Goal: Task Accomplishment & Management: Use online tool/utility

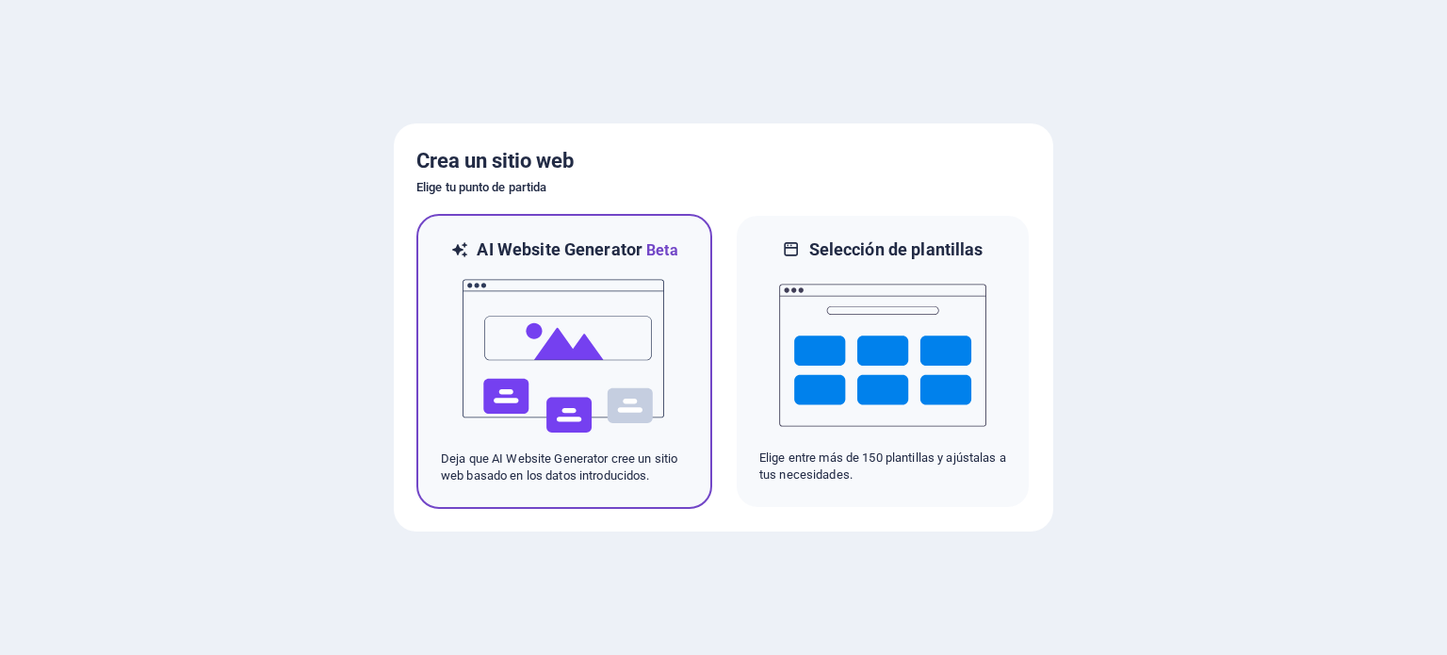
click at [578, 365] on img at bounding box center [564, 356] width 207 height 188
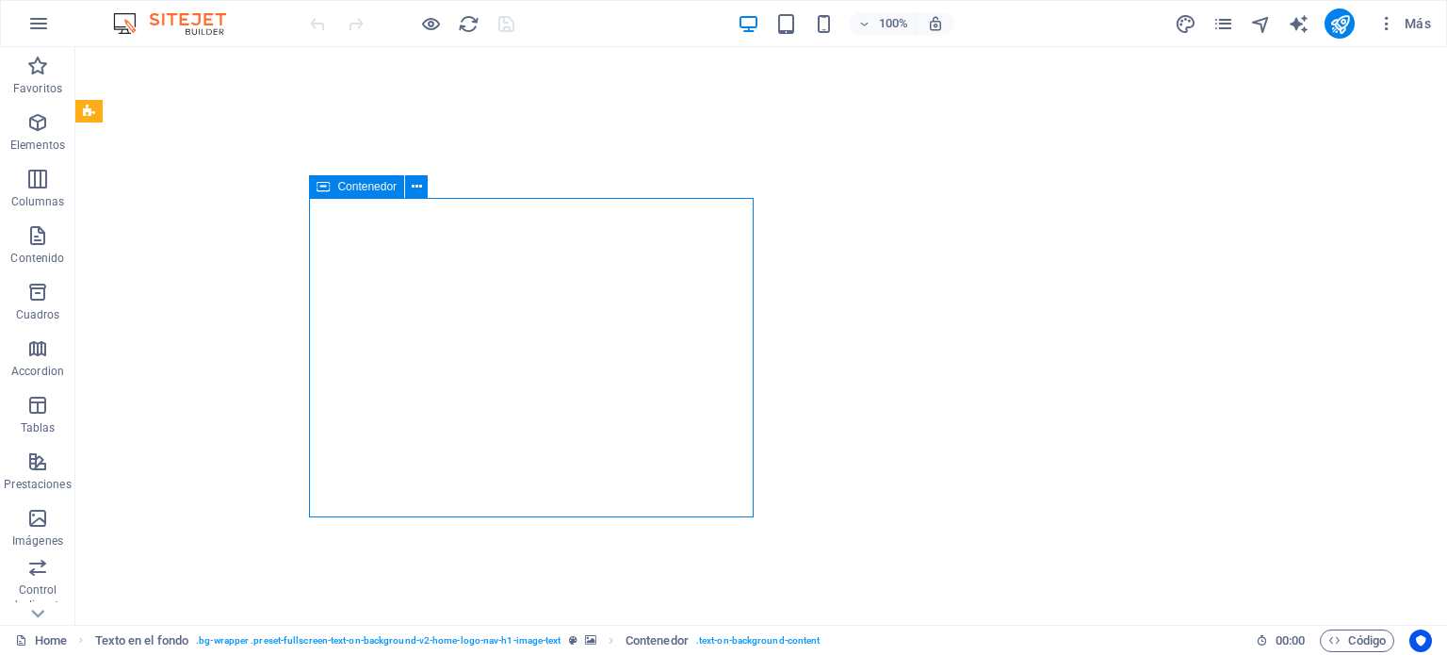
drag, startPoint x: 376, startPoint y: 187, endPoint x: 398, endPoint y: 180, distance: 22.9
click at [398, 180] on div "Contenedor" at bounding box center [356, 186] width 95 height 23
drag, startPoint x: 321, startPoint y: 185, endPoint x: 366, endPoint y: 176, distance: 46.0
click at [366, 176] on div "Contenedor" at bounding box center [356, 186] width 95 height 23
click at [418, 192] on icon at bounding box center [417, 187] width 10 height 20
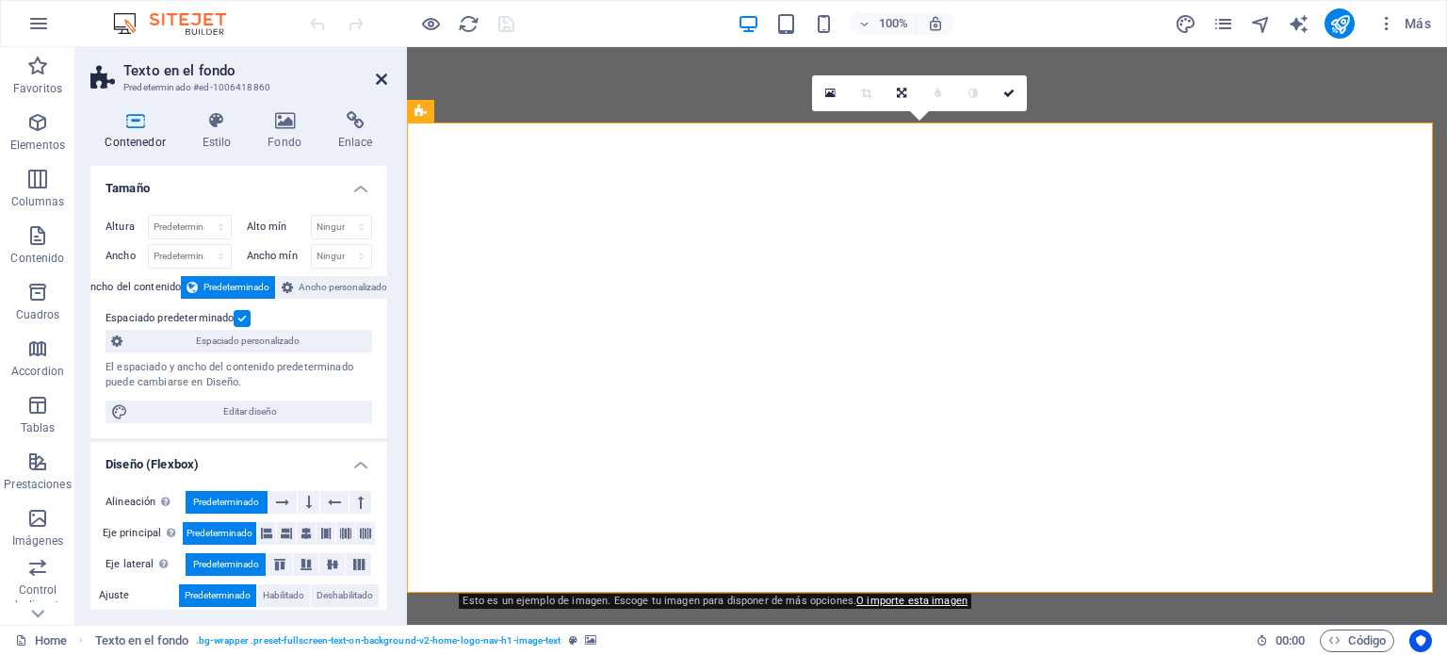
click at [385, 81] on icon at bounding box center [381, 79] width 11 height 15
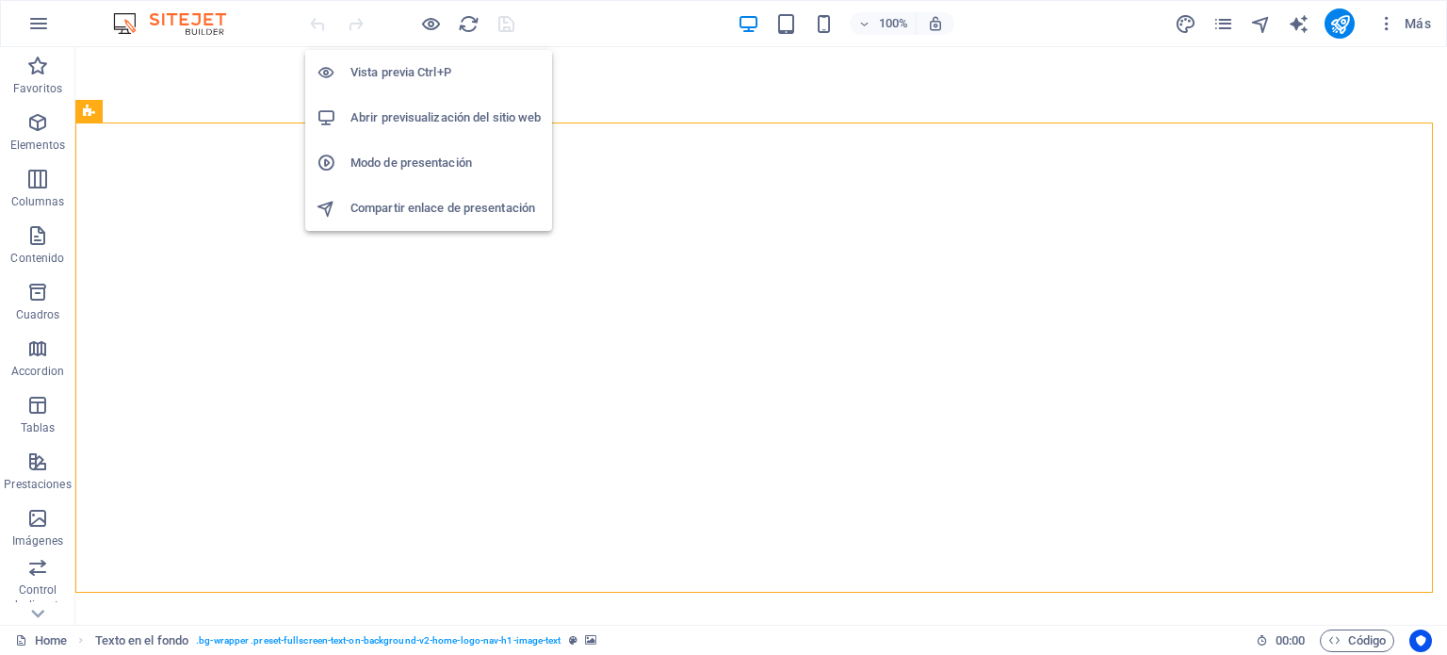
click at [467, 119] on h6 "Abrir previsualización del sitio web" at bounding box center [445, 117] width 190 height 23
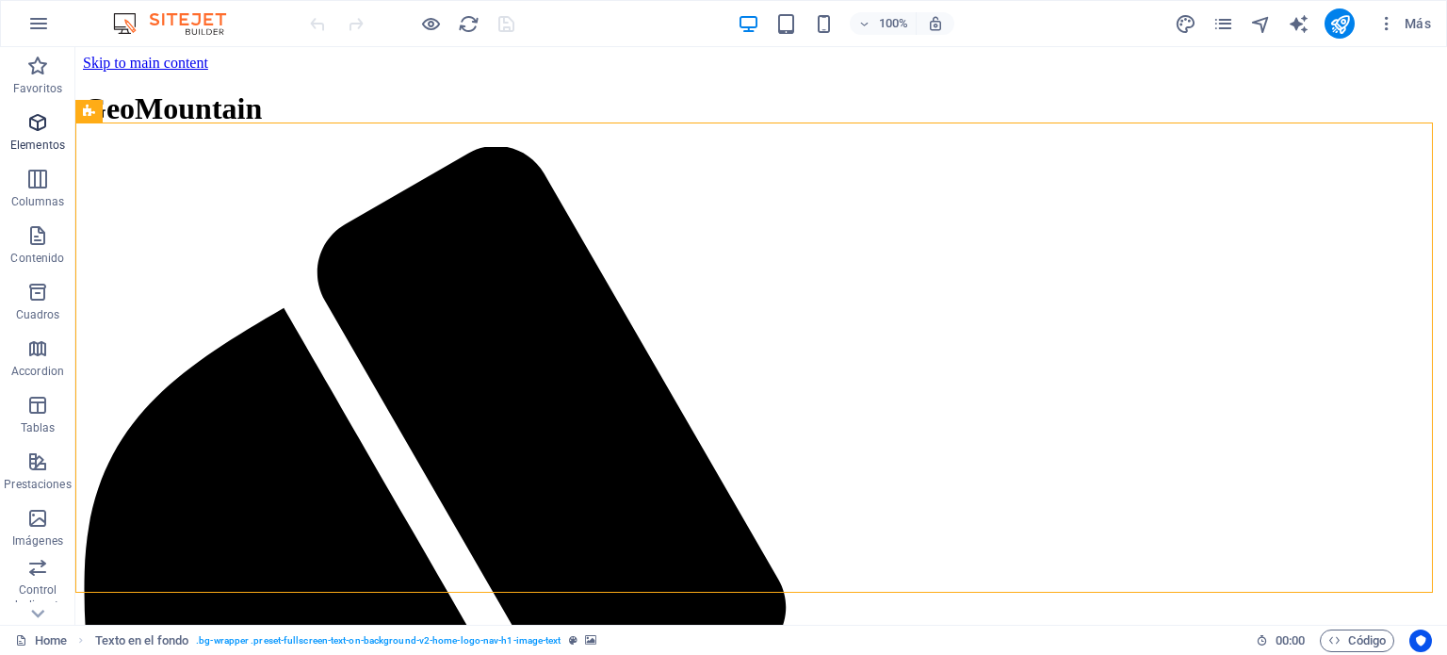
click at [47, 138] on p "Elementos" at bounding box center [37, 145] width 55 height 15
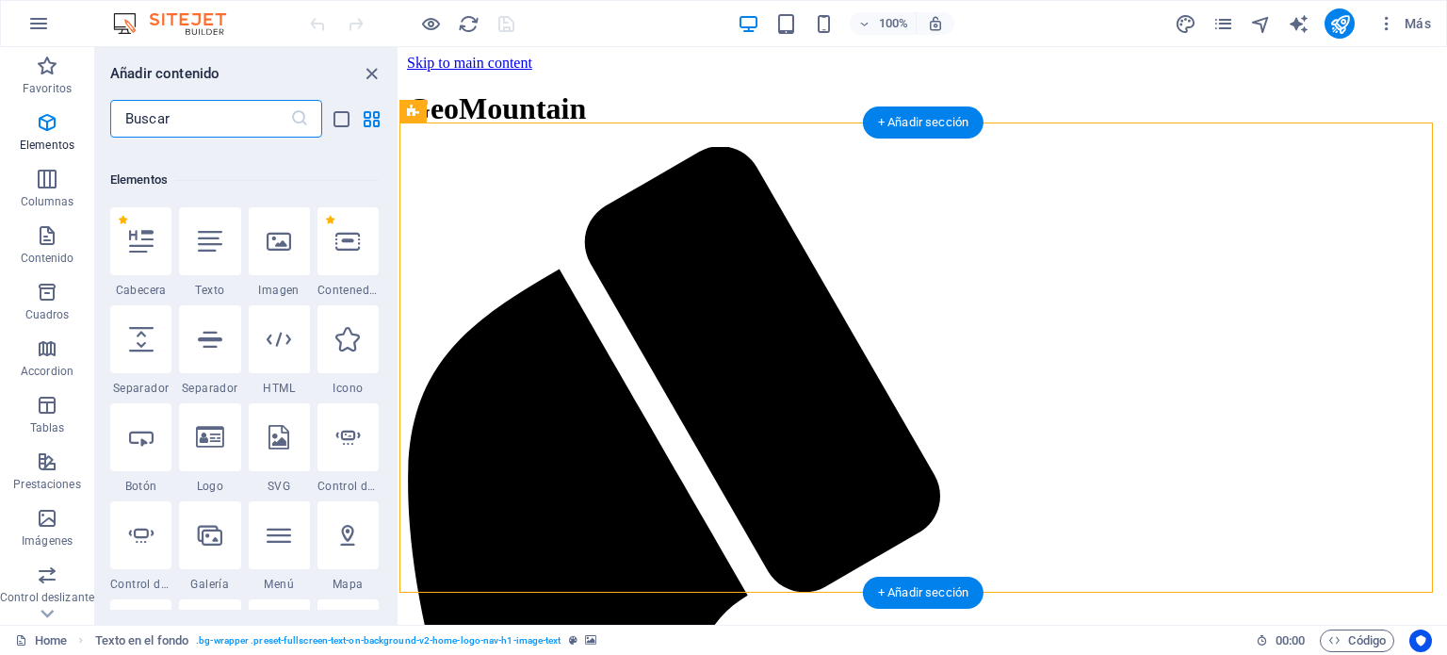
scroll to position [354, 0]
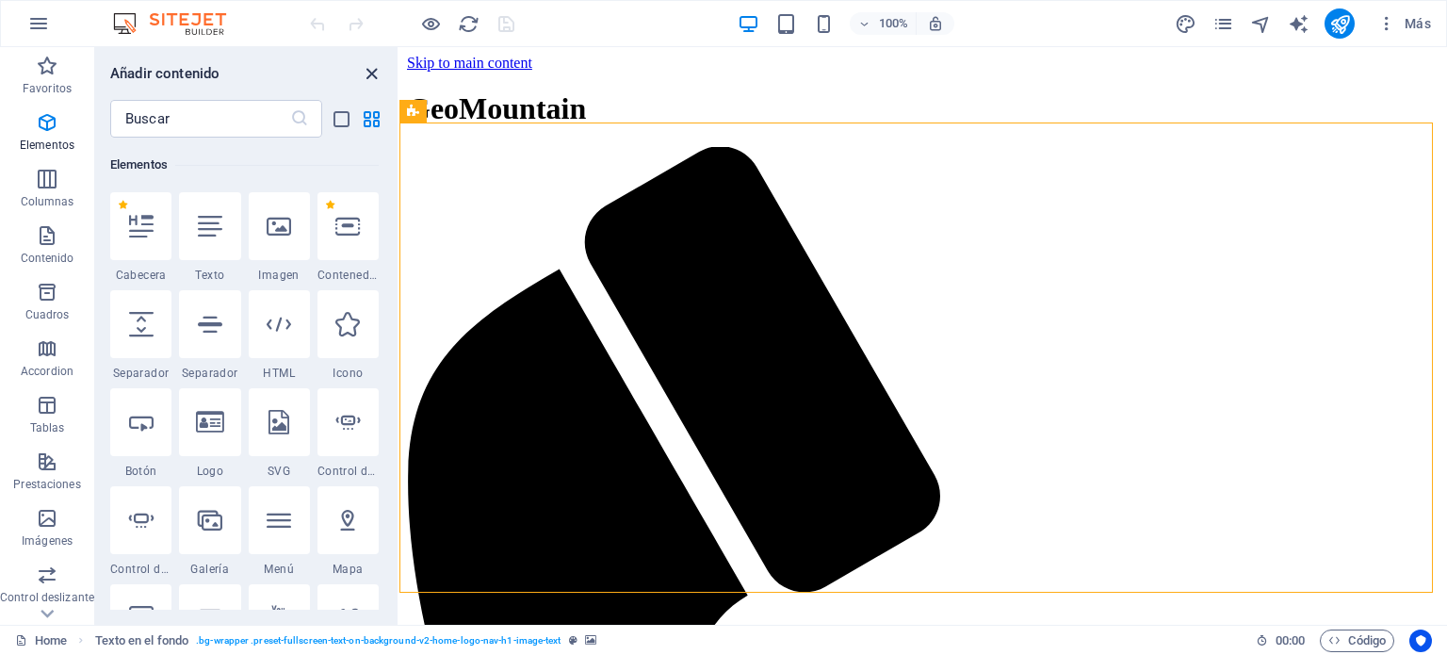
click at [380, 73] on icon "close panel" at bounding box center [372, 74] width 22 height 22
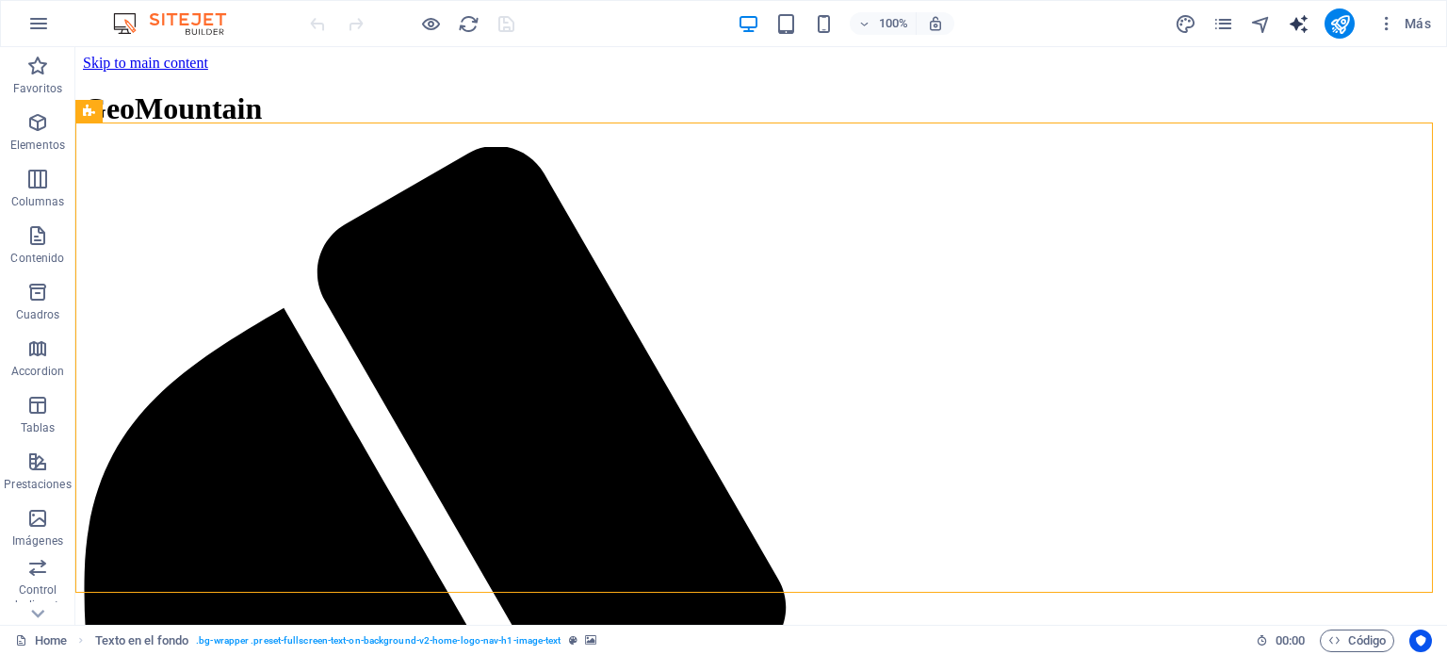
click at [1300, 22] on icon "text_generator" at bounding box center [1299, 24] width 22 height 22
select select "English"
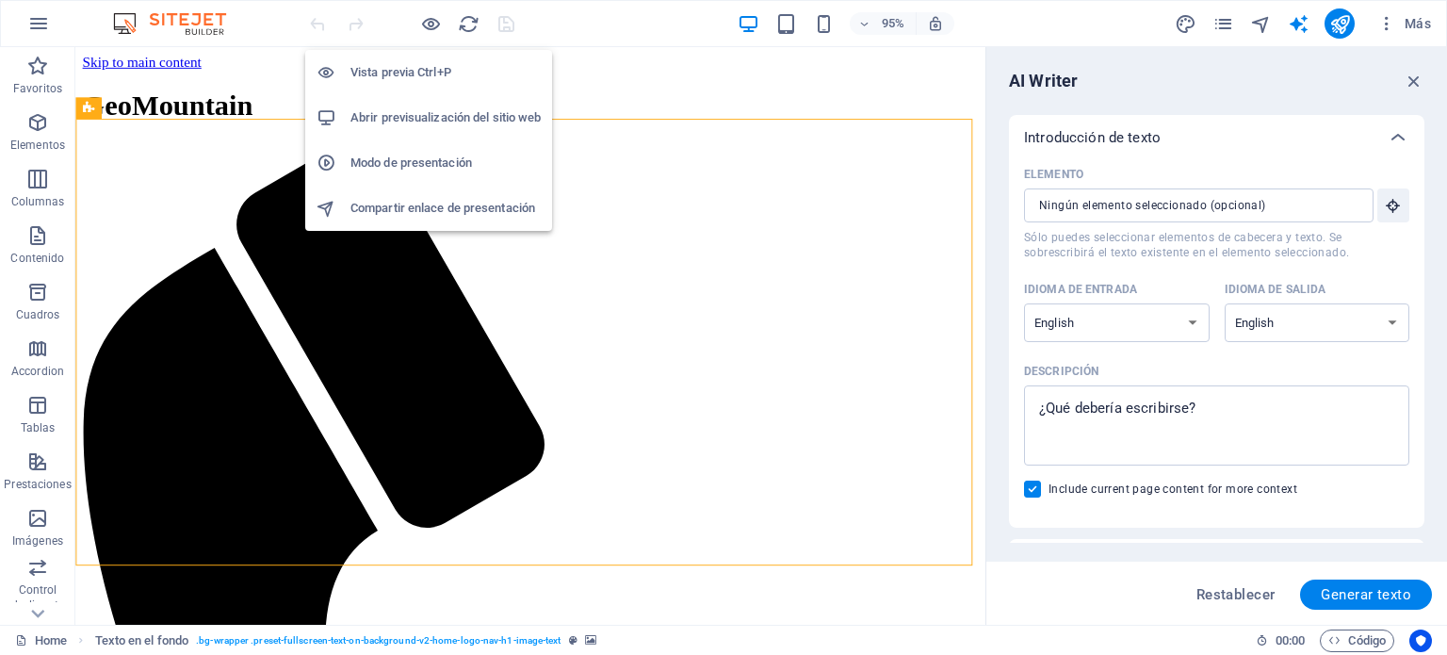
click at [437, 73] on h6 "Vista previa Ctrl+P" at bounding box center [445, 72] width 190 height 23
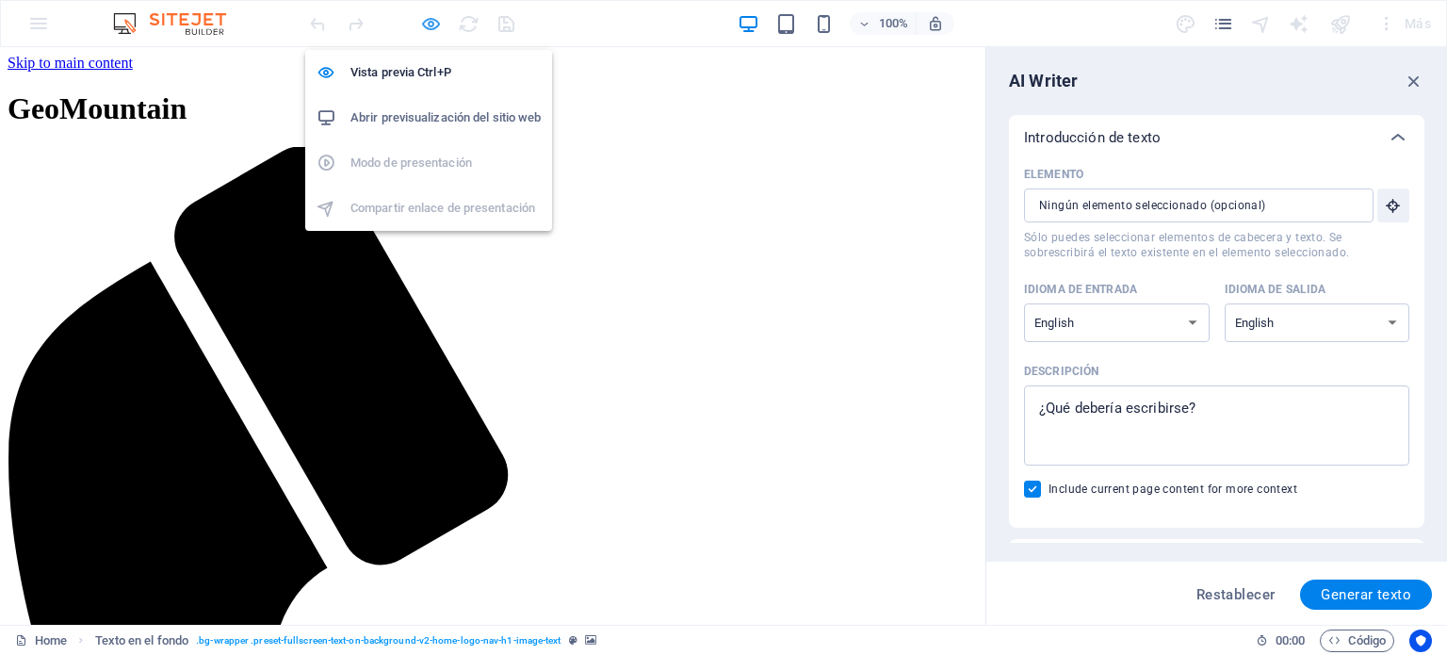
click at [429, 22] on icon "button" at bounding box center [431, 24] width 22 height 22
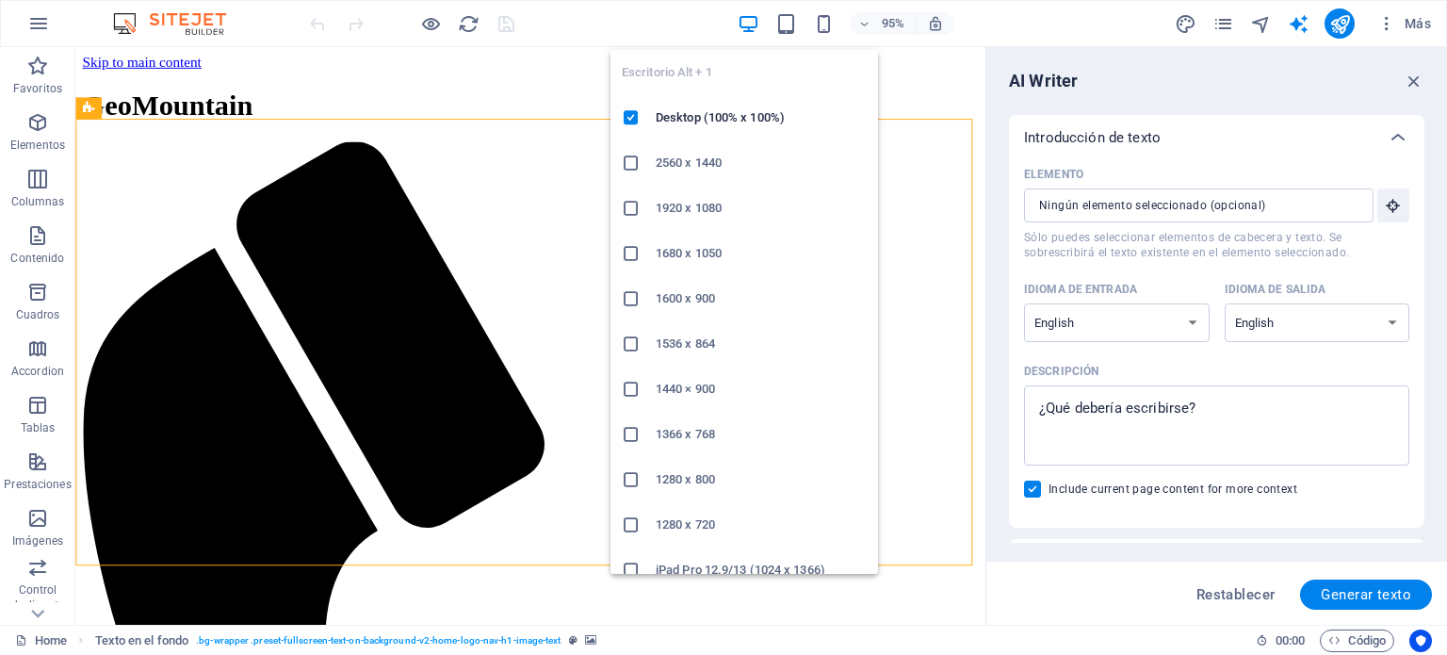
click at [754, 26] on icon "button" at bounding box center [749, 24] width 22 height 22
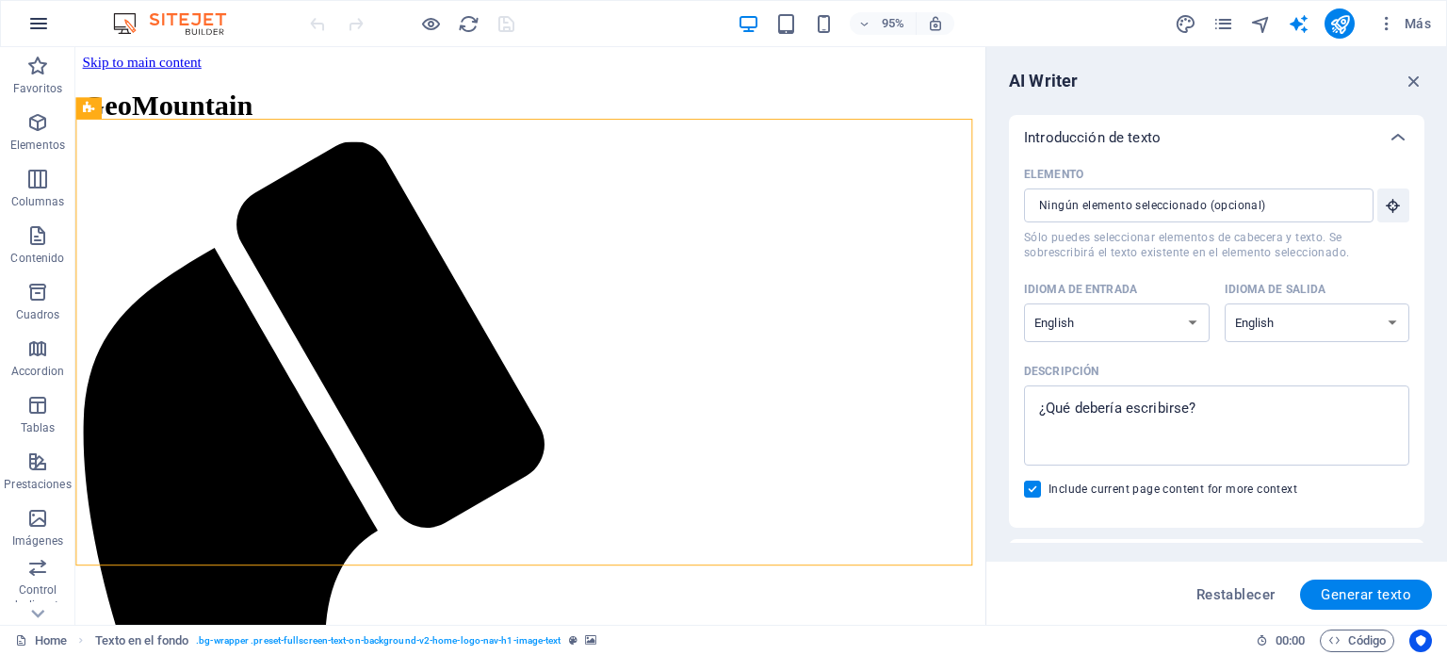
click at [30, 29] on icon "button" at bounding box center [38, 23] width 23 height 23
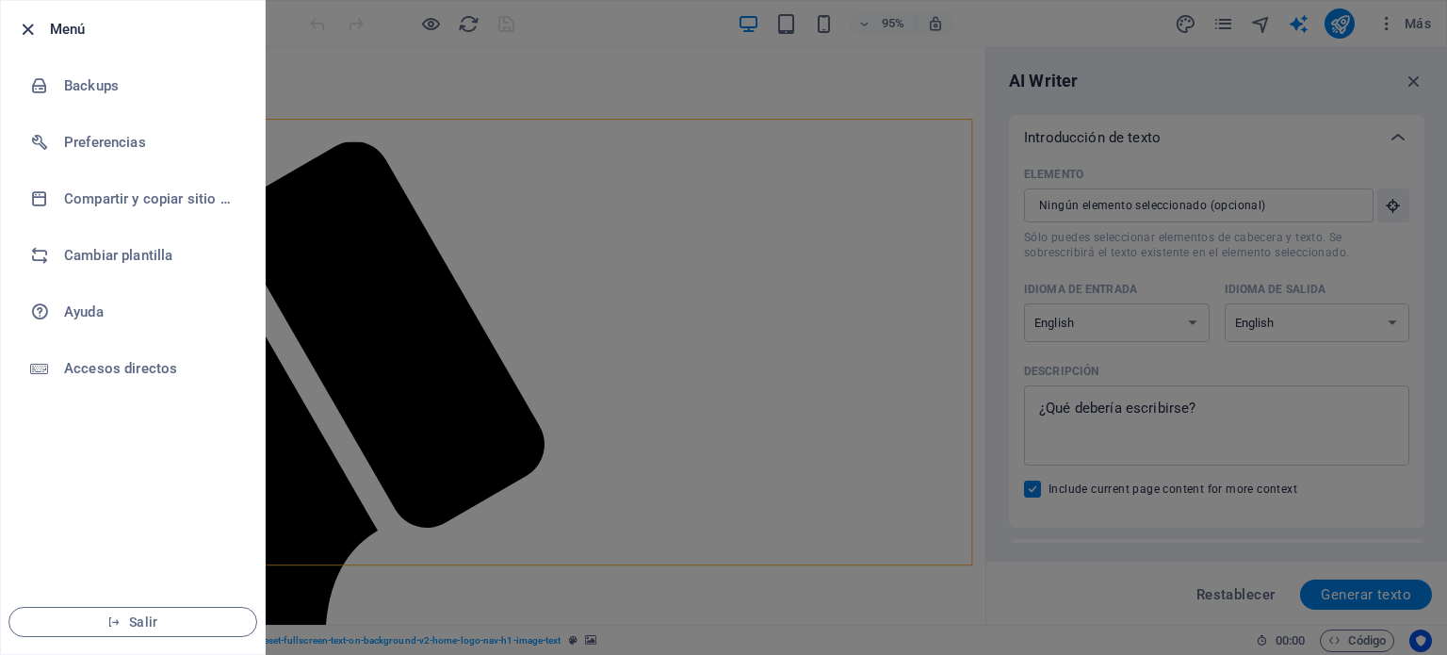
click at [26, 26] on icon "button" at bounding box center [28, 30] width 22 height 22
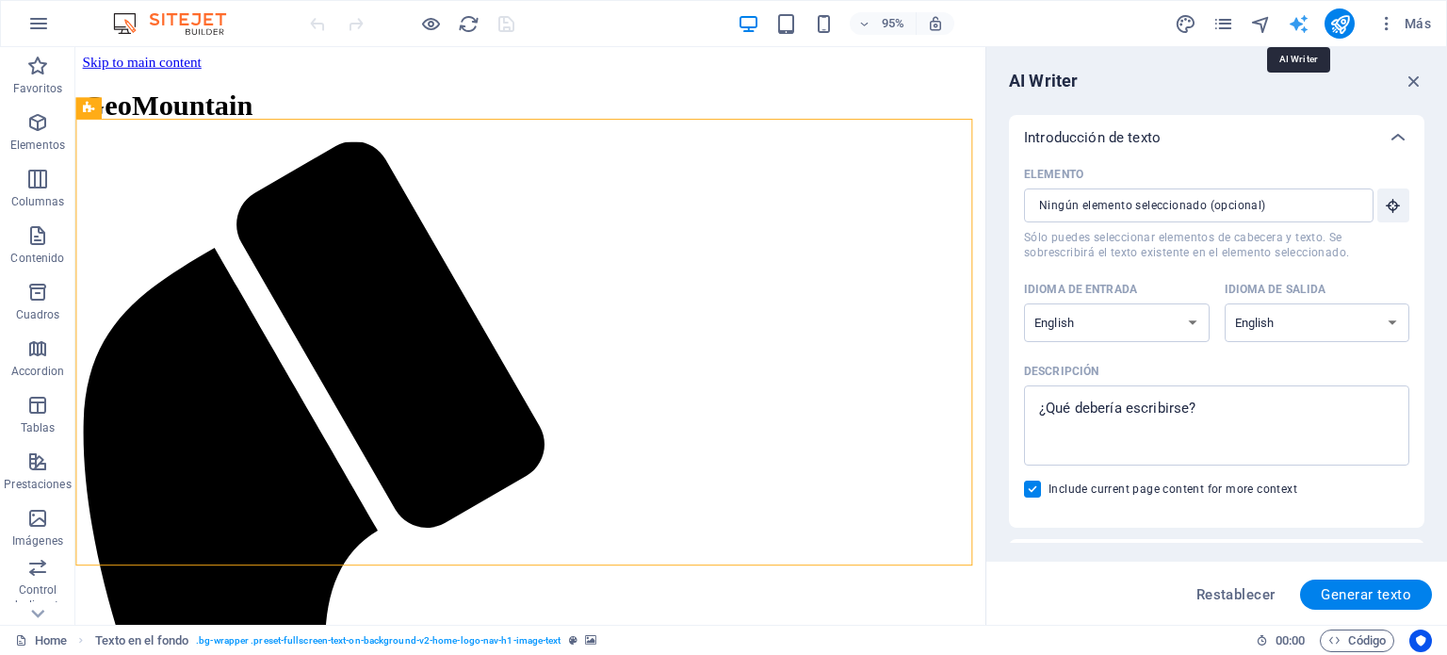
click at [1299, 23] on icon "text_generator" at bounding box center [1299, 24] width 22 height 22
click at [1306, 22] on icon "text_generator" at bounding box center [1299, 24] width 22 height 22
